Goal: Transaction & Acquisition: Purchase product/service

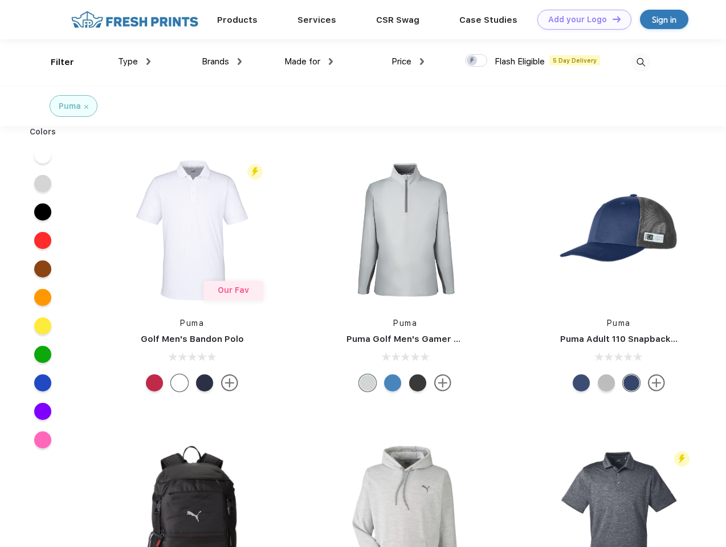
click at [580, 19] on link "Add your Logo Design Tool" at bounding box center [584, 20] width 94 height 20
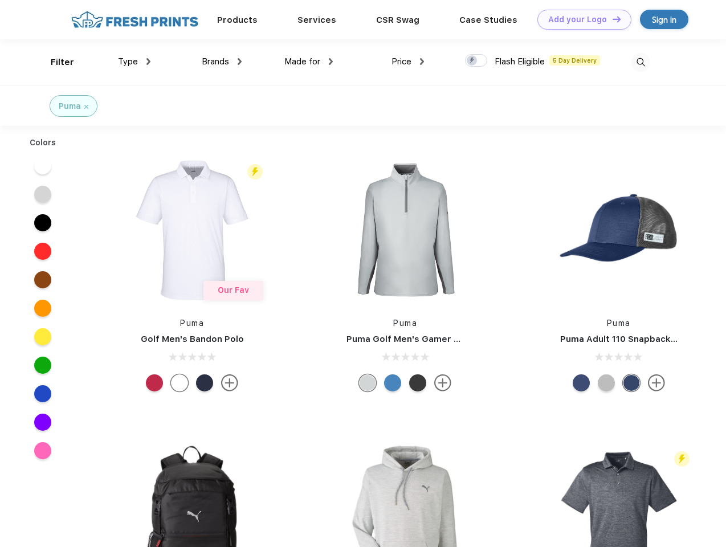
click at [0, 0] on div "Design Tool" at bounding box center [0, 0] width 0 height 0
click at [611, 19] on link "Add your Logo Design Tool" at bounding box center [584, 20] width 94 height 20
click at [55, 62] on div "Filter" at bounding box center [62, 62] width 23 height 13
click at [134, 62] on span "Type" at bounding box center [128, 61] width 20 height 10
click at [222, 62] on span "Brands" at bounding box center [215, 61] width 27 height 10
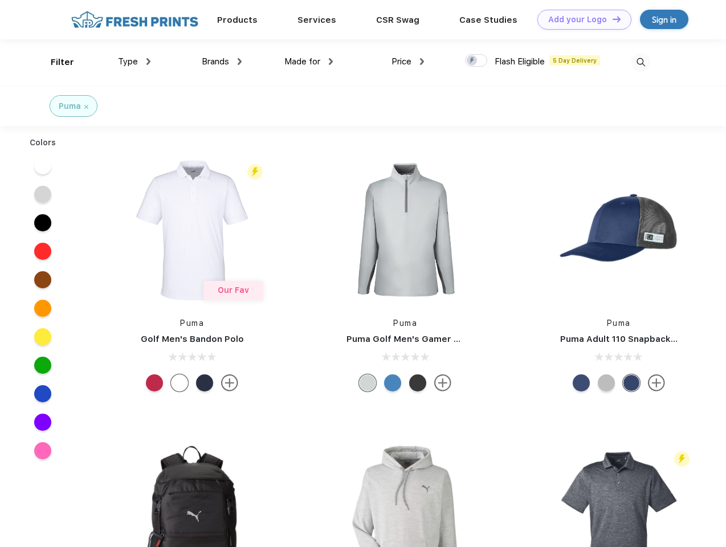
click at [309, 62] on span "Made for" at bounding box center [302, 61] width 36 height 10
click at [408, 62] on span "Price" at bounding box center [401, 61] width 20 height 10
click at [476, 61] on div at bounding box center [476, 60] width 22 height 13
click at [472, 61] on input "checkbox" at bounding box center [468, 57] width 7 height 7
click at [640, 62] on img at bounding box center [640, 62] width 19 height 19
